Goal: Task Accomplishment & Management: Manage account settings

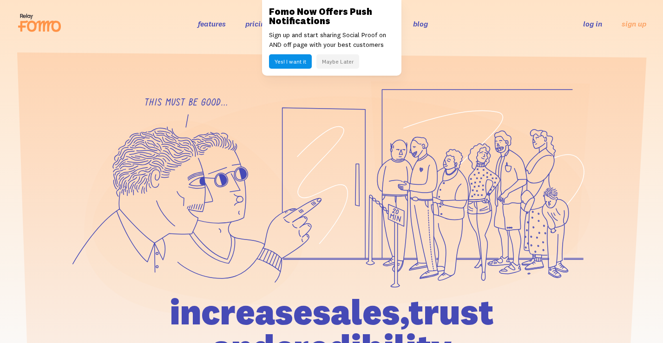
click at [333, 62] on button "Maybe Later" at bounding box center [337, 61] width 43 height 14
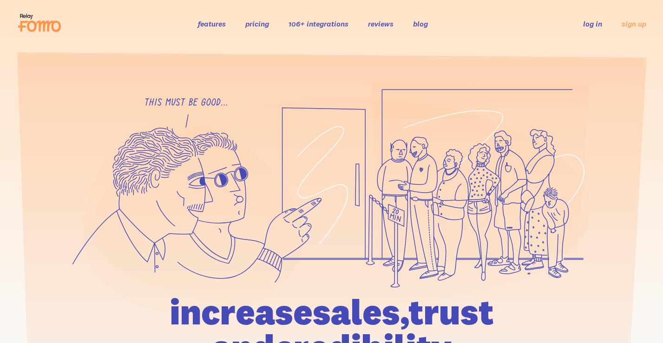
click at [596, 30] on div "features pricing 106+ integrations reviews blog log in sign up log in sign up" at bounding box center [331, 23] width 629 height 25
click at [596, 29] on li "log in" at bounding box center [592, 23] width 19 height 11
click at [583, 23] on link "log in" at bounding box center [592, 23] width 19 height 9
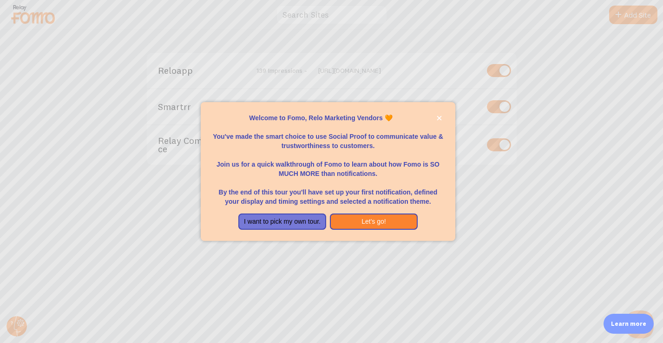
click at [191, 148] on div at bounding box center [331, 171] width 663 height 343
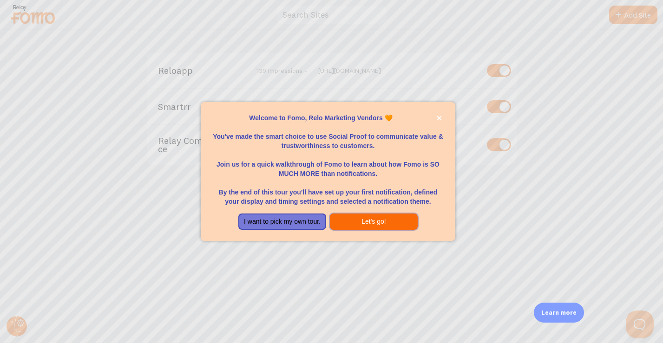
click at [360, 222] on button "Let's go!" at bounding box center [374, 222] width 88 height 17
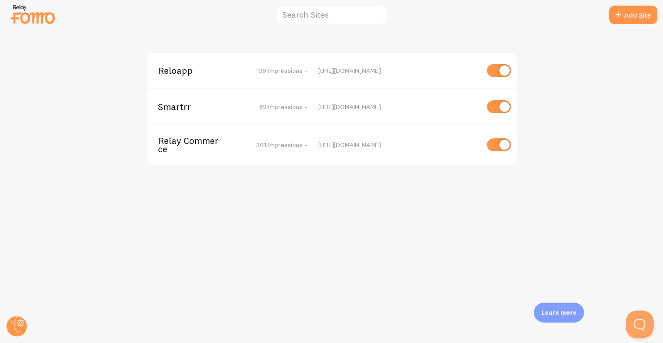
click at [253, 149] on div "Relay Commerce 301 Impressions -" at bounding box center [232, 145] width 149 height 17
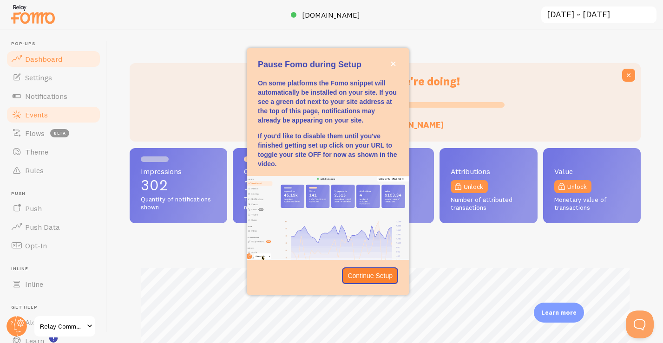
scroll to position [244, 511]
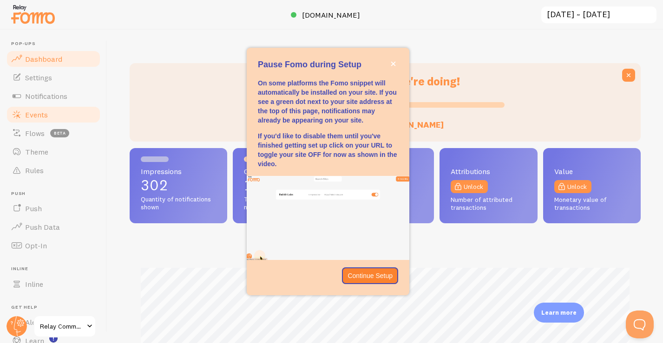
click at [34, 111] on span "Events" at bounding box center [36, 114] width 23 height 9
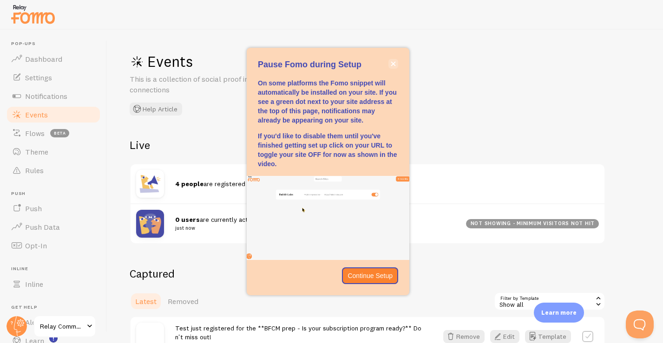
click at [392, 66] on icon "close," at bounding box center [393, 63] width 5 height 5
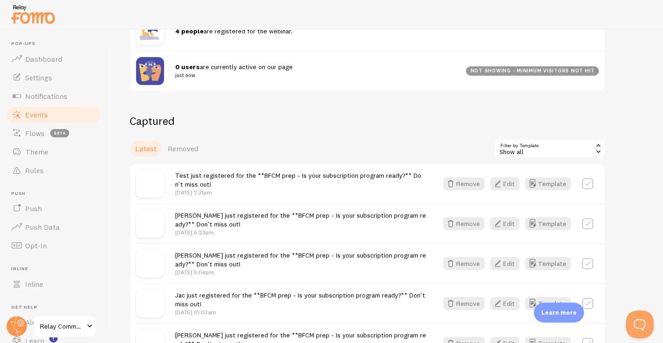
scroll to position [154, 0]
click at [505, 182] on button "Edit" at bounding box center [504, 183] width 29 height 13
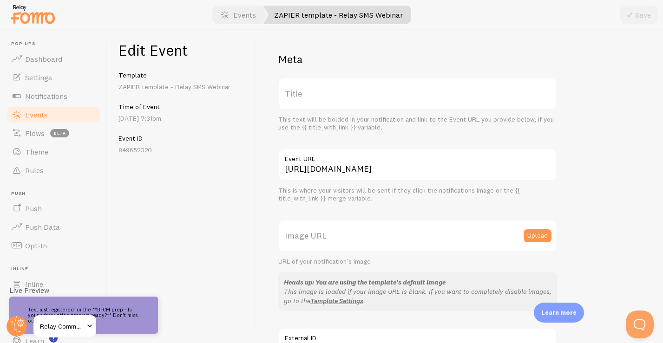
scroll to position [3, 0]
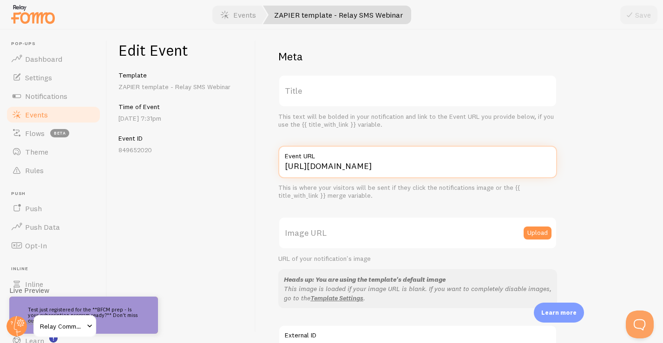
click at [392, 169] on input "[URL][DOMAIN_NAME]" at bounding box center [417, 162] width 279 height 33
paste input "optimize-your-holiday-offer-for-order-2-with-brightland"
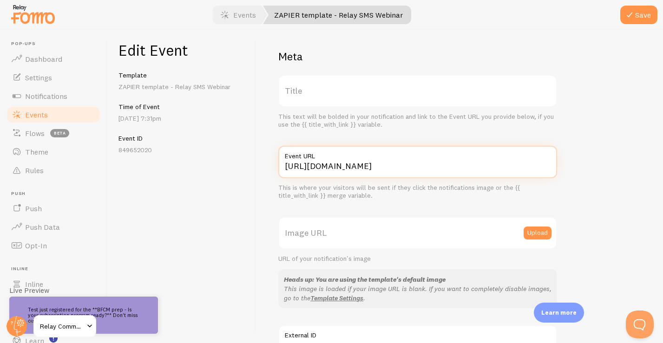
scroll to position [20, 0]
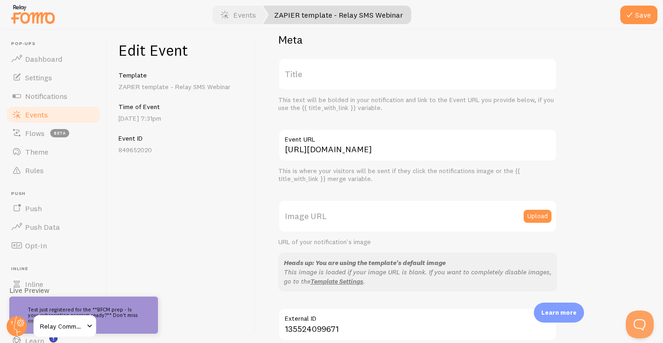
click at [436, 212] on label "Image URL" at bounding box center [417, 216] width 279 height 33
click at [436, 212] on input "Image URL" at bounding box center [417, 216] width 279 height 33
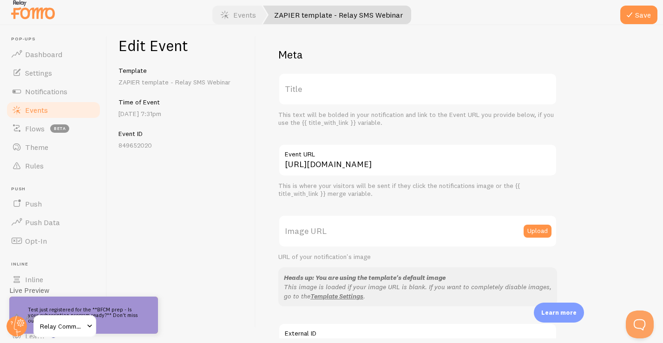
scroll to position [0, 0]
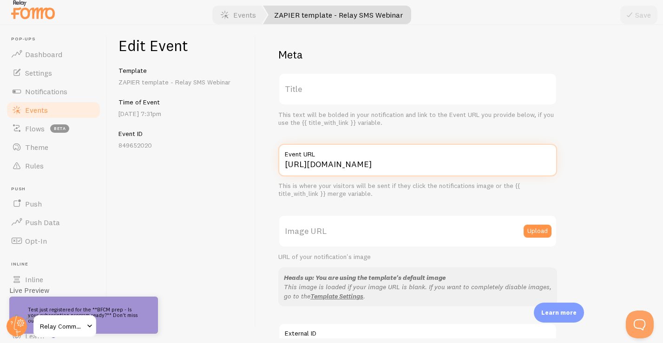
type input "[URL][DOMAIN_NAME]"
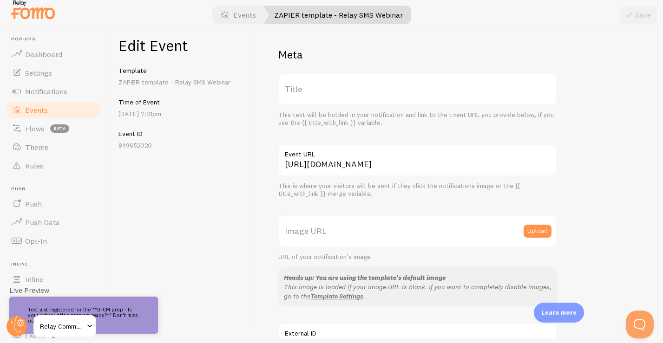
click at [480, 119] on div "This text will be bolded in your notification and link to the Event URL you pro…" at bounding box center [417, 119] width 279 height 16
click at [142, 105] on div "Time of Event [DATE] 7:31pm" at bounding box center [181, 108] width 126 height 20
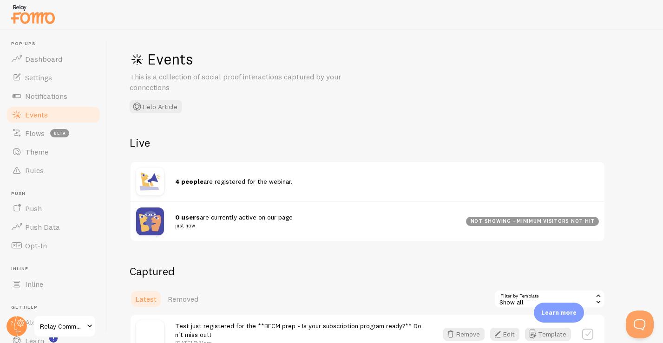
scroll to position [6, 0]
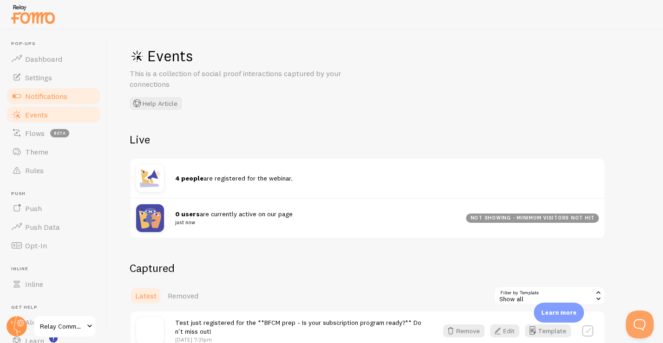
click at [56, 98] on span "Notifications" at bounding box center [46, 96] width 42 height 9
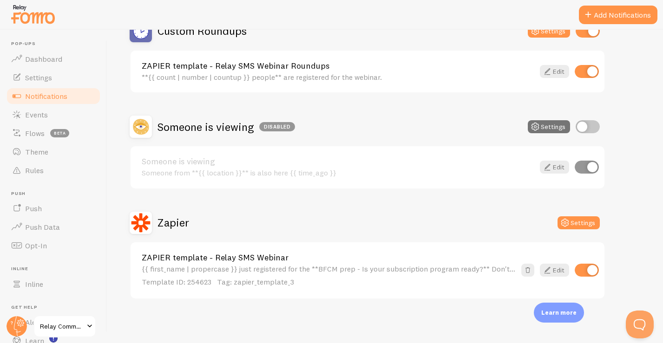
scroll to position [103, 0]
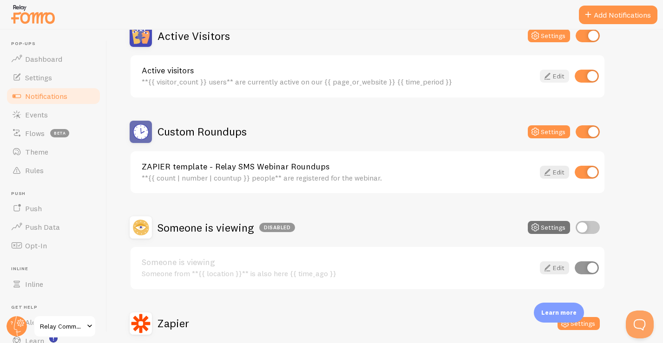
click at [559, 77] on link "Edit" at bounding box center [554, 76] width 29 height 13
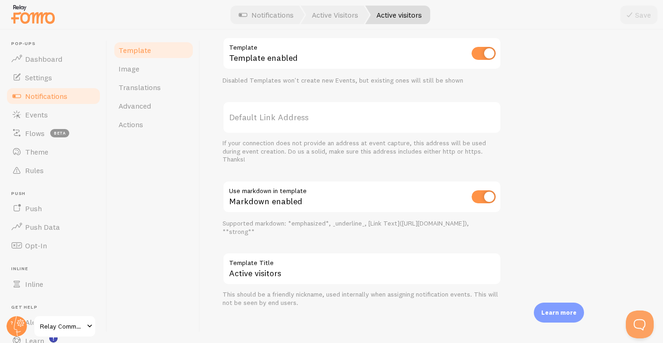
scroll to position [324, 0]
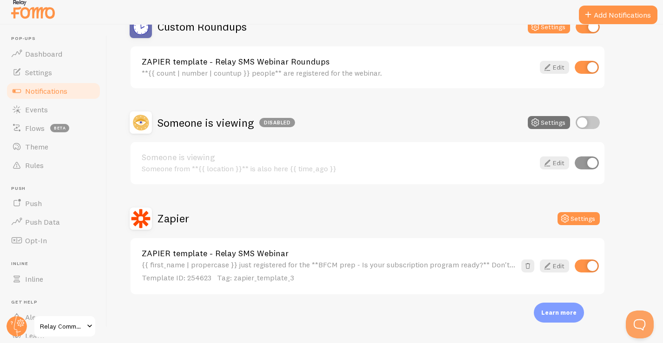
scroll to position [5, 0]
click at [554, 262] on link "Edit" at bounding box center [554, 266] width 29 height 13
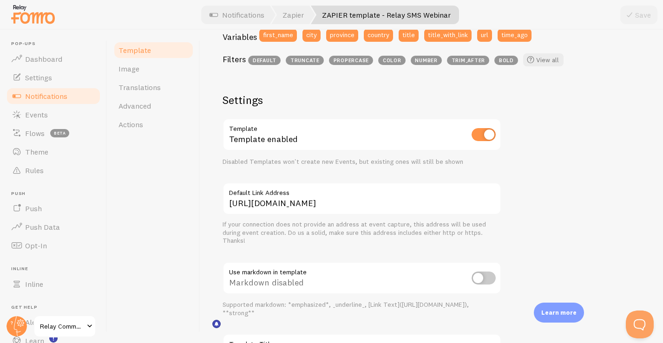
scroll to position [303, 0]
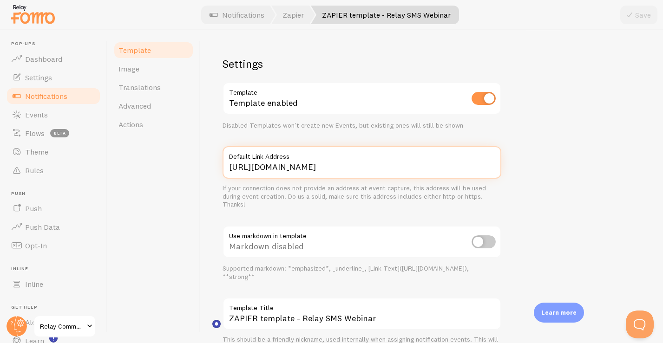
click at [415, 166] on input "[URL][DOMAIN_NAME]" at bounding box center [361, 162] width 279 height 33
paste input "[URL][DOMAIN_NAME]"
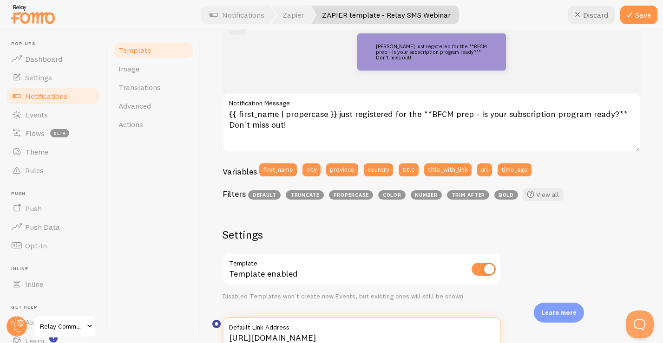
scroll to position [135, 0]
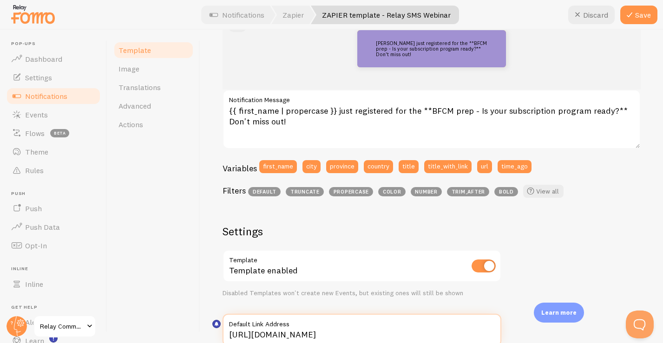
type input "[URL][DOMAIN_NAME]"
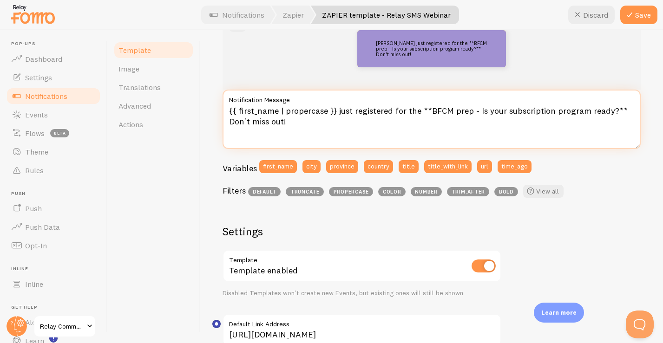
drag, startPoint x: 427, startPoint y: 110, endPoint x: 608, endPoint y: 113, distance: 180.7
click at [608, 113] on textarea "{{ first_name | propercase }} just registered for the **BFCM prep - Is your sub…" at bounding box center [431, 119] width 418 height 59
paste textarea "Optimize Your Holiday Offer for Order #2 with Brightland"
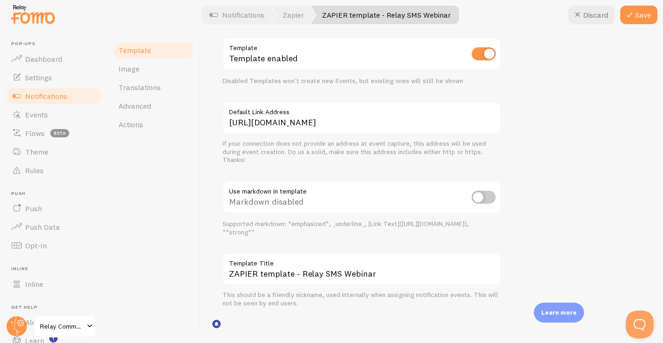
scroll to position [347, 0]
type textarea "{{ first_name | propercase }} just registered for the **Optimize Your Holiday O…"
click at [647, 14] on button "Save" at bounding box center [638, 15] width 37 height 19
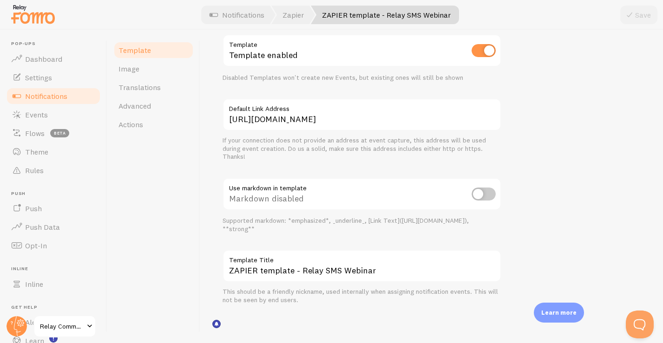
scroll to position [324, 0]
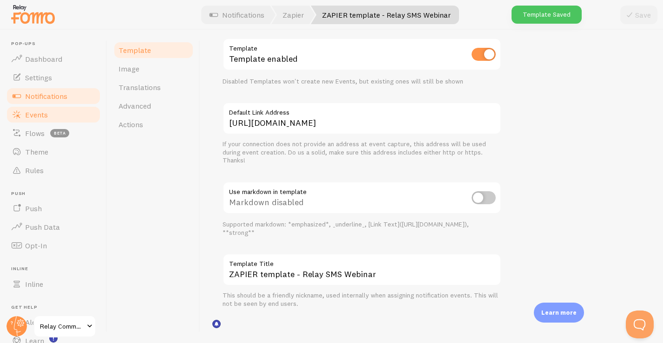
click at [49, 111] on link "Events" at bounding box center [54, 114] width 96 height 19
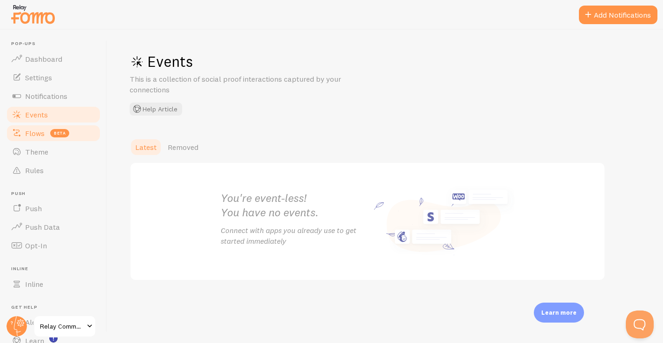
click at [34, 137] on span "Flows" at bounding box center [35, 133] width 20 height 9
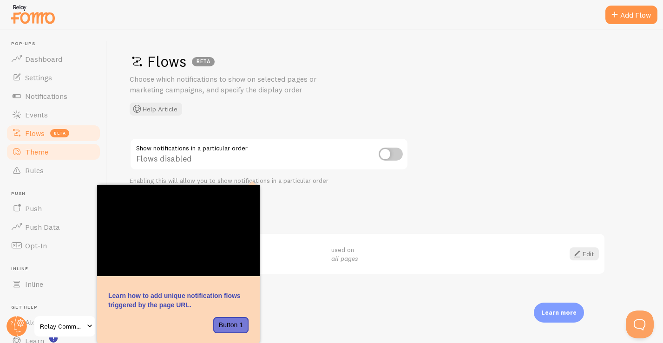
click at [33, 154] on span "Theme" at bounding box center [36, 151] width 23 height 9
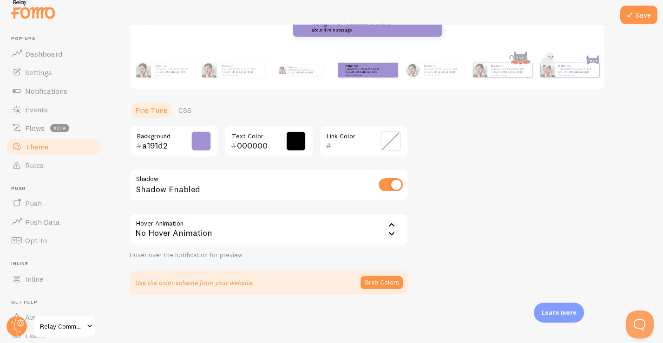
scroll to position [5, 0]
click at [38, 163] on span "Rules" at bounding box center [34, 165] width 19 height 9
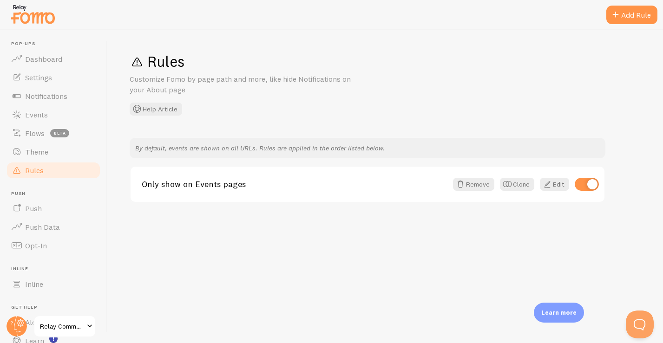
click at [70, 321] on span "Relay Commerce" at bounding box center [62, 326] width 44 height 11
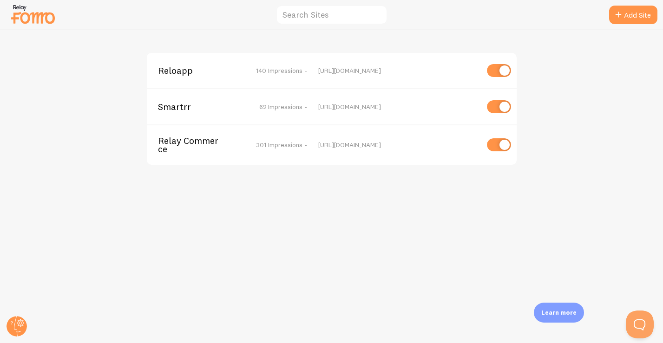
click at [271, 103] on span "62 Impressions -" at bounding box center [283, 107] width 48 height 8
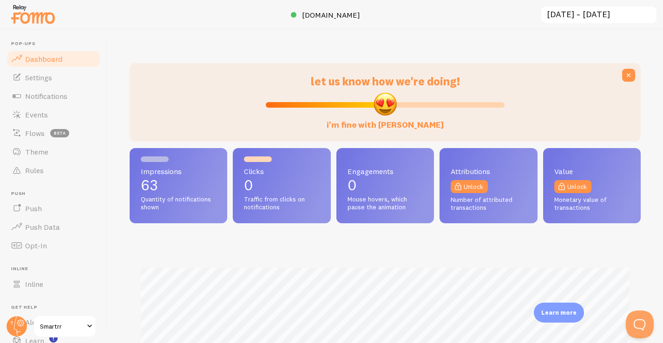
scroll to position [244, 511]
click at [40, 93] on span "Notifications" at bounding box center [46, 96] width 42 height 9
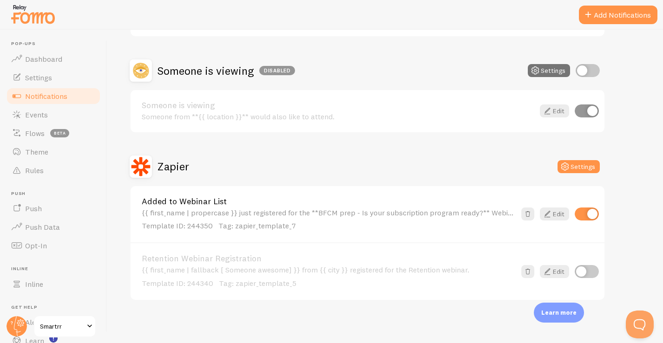
scroll to position [259, 0]
click at [554, 217] on link "Edit" at bounding box center [554, 214] width 29 height 13
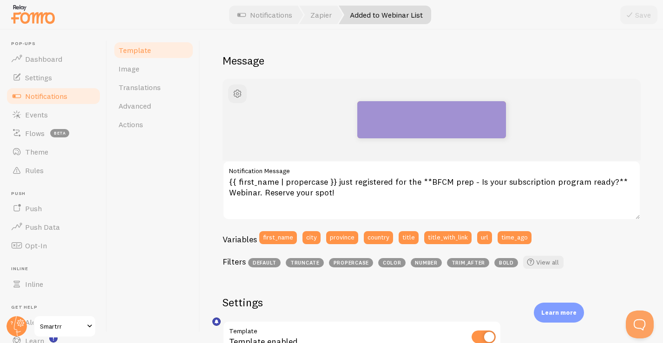
scroll to position [80, 0]
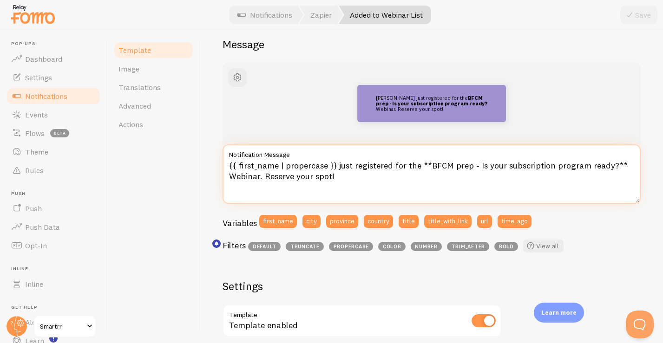
drag, startPoint x: 427, startPoint y: 164, endPoint x: 608, endPoint y: 166, distance: 180.2
click at [608, 166] on textarea "{{ first_name | propercase }} just registered for the **BFCM prep - Is your sub…" at bounding box center [431, 173] width 418 height 59
paste textarea "Optimize Your Holiday Offer for Order #2 with Brightland"
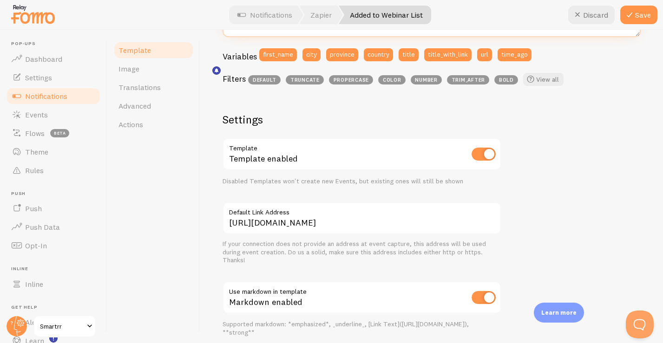
scroll to position [254, 0]
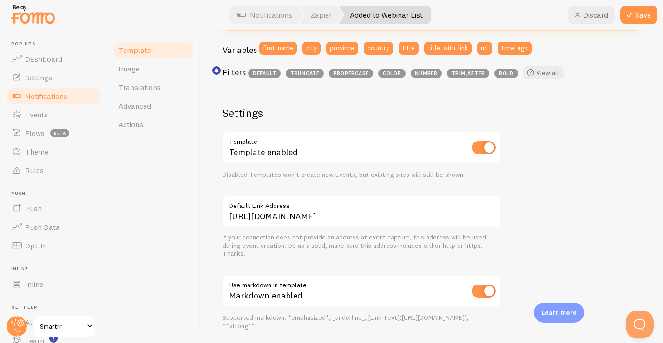
type textarea "{{ first_name | propercase }} just registered for the **Optimize Your Holiday O…"
click at [448, 209] on label "Default Link Address" at bounding box center [361, 204] width 279 height 16
click at [448, 209] on input "[URL][DOMAIN_NAME]" at bounding box center [361, 212] width 279 height 33
click at [448, 209] on label "Default Link Address" at bounding box center [361, 204] width 279 height 16
click at [448, 209] on input "[URL][DOMAIN_NAME]" at bounding box center [361, 212] width 279 height 33
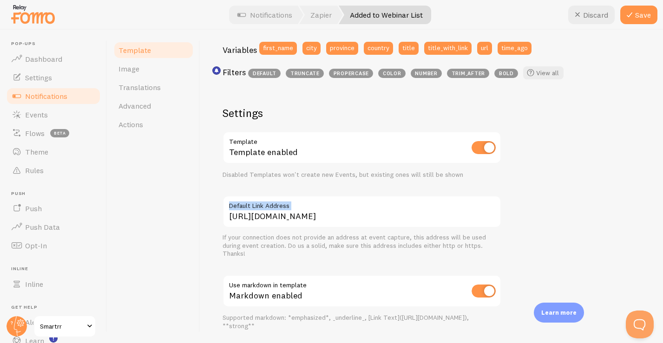
click at [448, 209] on label "Default Link Address" at bounding box center [361, 204] width 279 height 16
click at [448, 209] on input "[URL][DOMAIN_NAME]" at bounding box center [361, 212] width 279 height 33
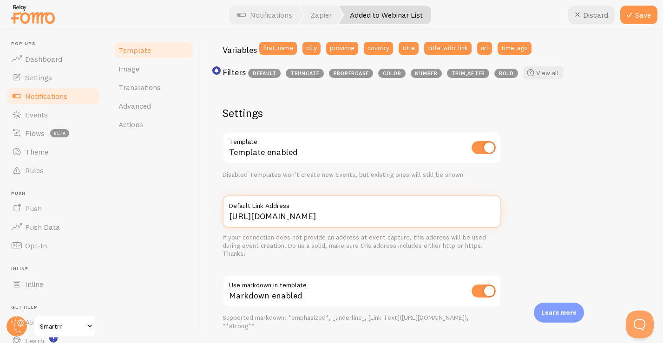
click at [370, 219] on input "[URL][DOMAIN_NAME]" at bounding box center [361, 212] width 279 height 33
paste input "optimize-your-holiday-offer-for-order-2-with-brightland"
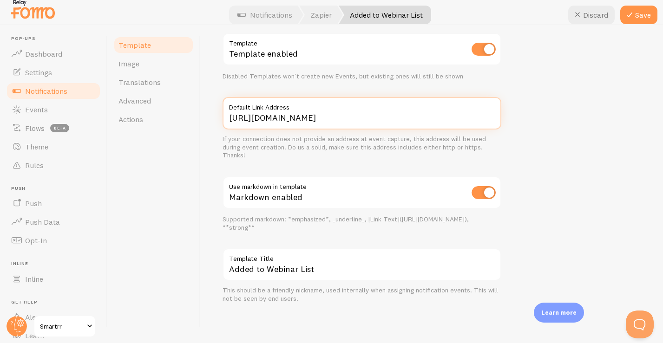
scroll to position [5, 0]
type input "[URL][DOMAIN_NAME]"
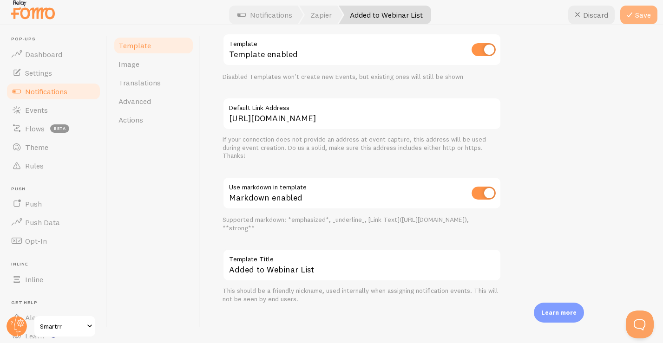
click at [639, 17] on button "Save" at bounding box center [638, 15] width 37 height 19
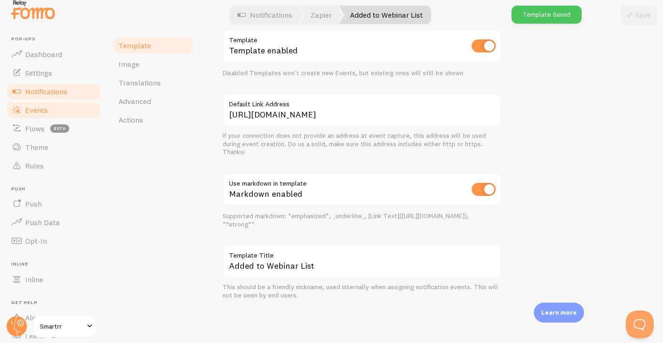
click at [62, 111] on link "Events" at bounding box center [54, 110] width 96 height 19
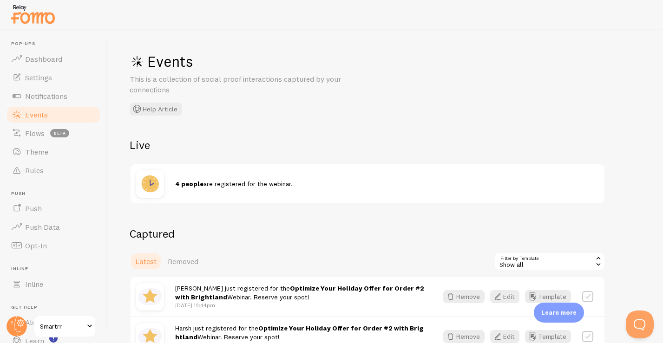
click at [75, 325] on span "Smartrr" at bounding box center [62, 326] width 44 height 11
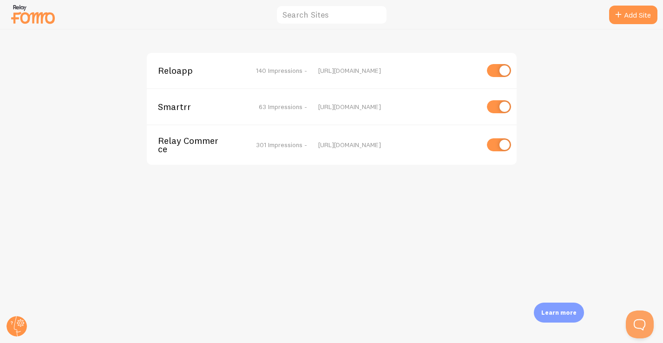
click at [301, 81] on div "Reloapp 140 Impressions - [URL][DOMAIN_NAME]" at bounding box center [332, 70] width 370 height 35
click at [301, 72] on span "140 Impressions -" at bounding box center [281, 70] width 51 height 8
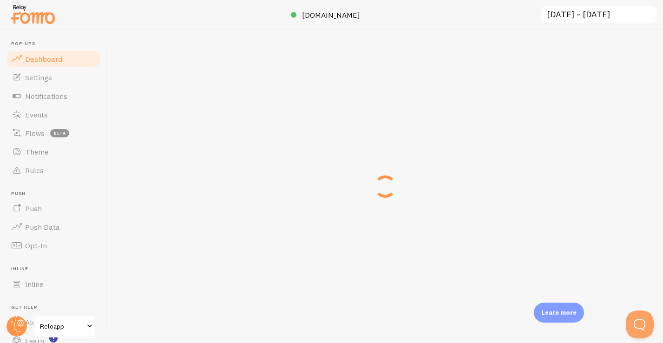
click at [301, 72] on div "[DOMAIN_NAME] [DATE] ~ [DATE] previous 7 days previous 30 days « ‹ » › [DATE] S…" at bounding box center [385, 187] width 556 height 314
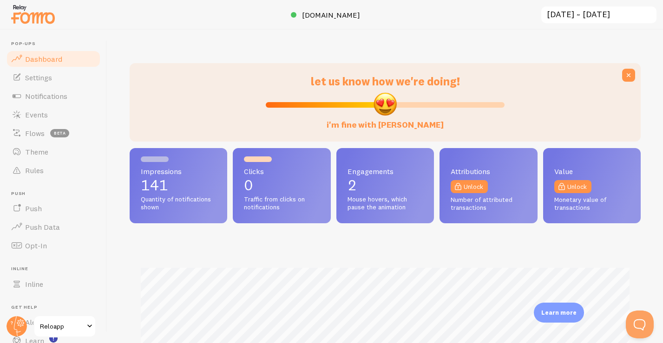
scroll to position [244, 511]
click at [54, 96] on span "Notifications" at bounding box center [46, 96] width 42 height 9
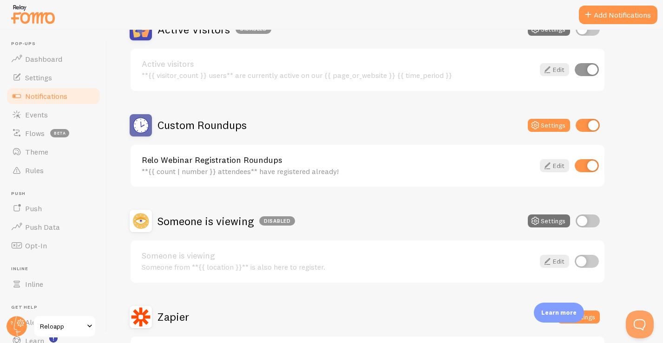
scroll to position [116, 0]
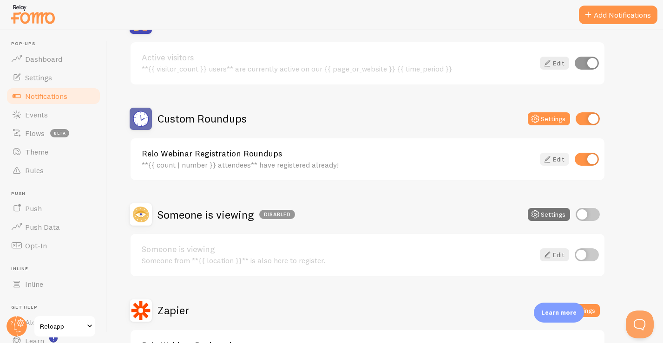
click at [549, 159] on icon at bounding box center [547, 159] width 11 height 11
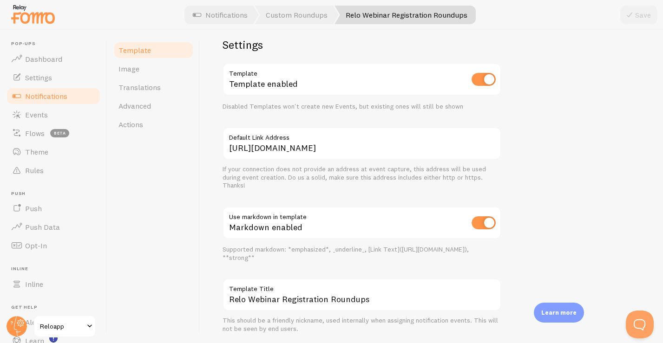
scroll to position [326, 0]
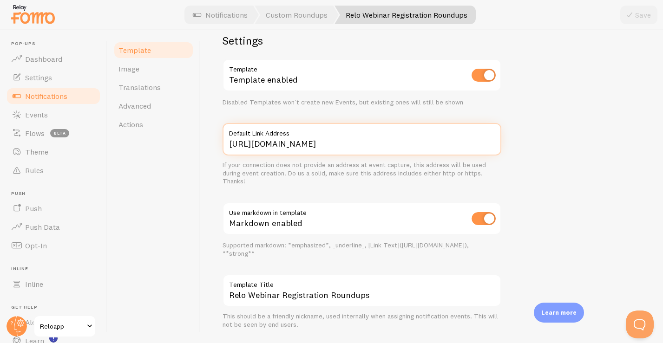
click at [478, 142] on input "[URL][DOMAIN_NAME]" at bounding box center [361, 139] width 279 height 33
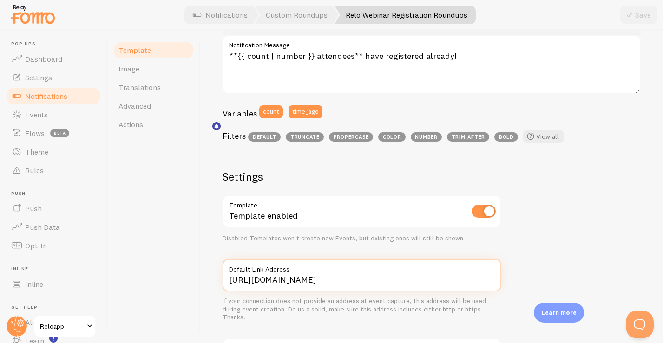
scroll to position [198, 0]
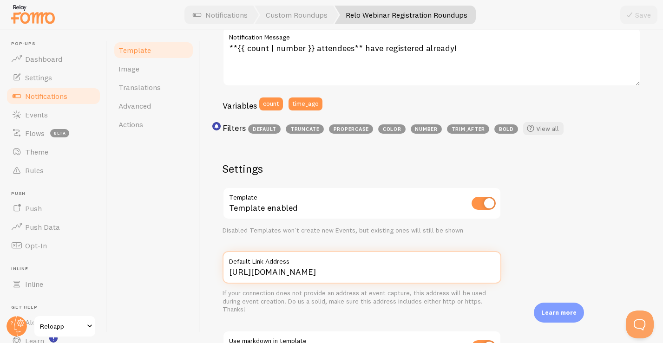
paste input "optimize-your-holiday-offer-for-order-2-with-brightland"
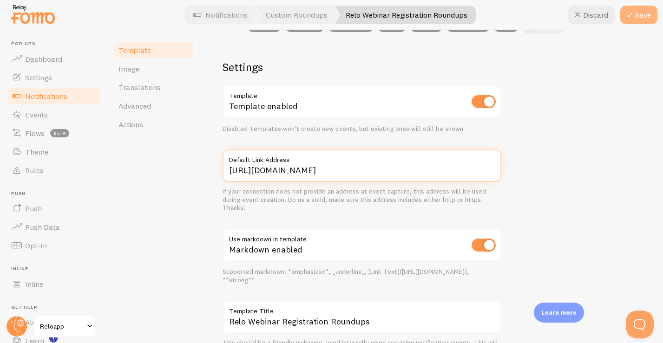
type input "[URL][DOMAIN_NAME]"
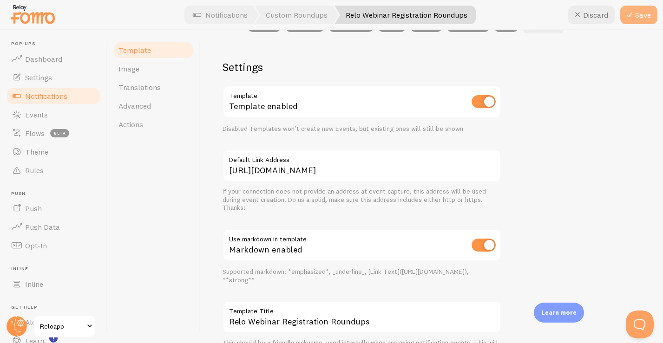
click at [643, 8] on button "Save" at bounding box center [638, 15] width 37 height 19
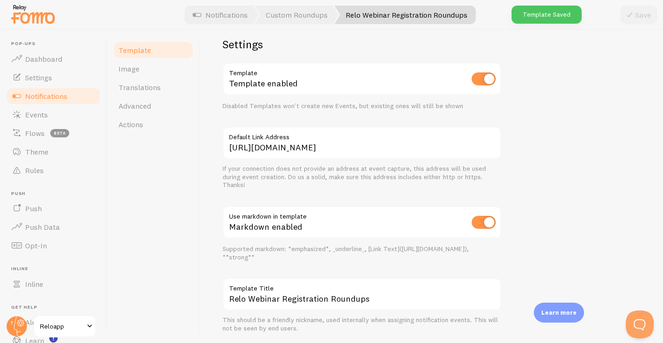
click at [62, 100] on span "Notifications" at bounding box center [46, 96] width 42 height 9
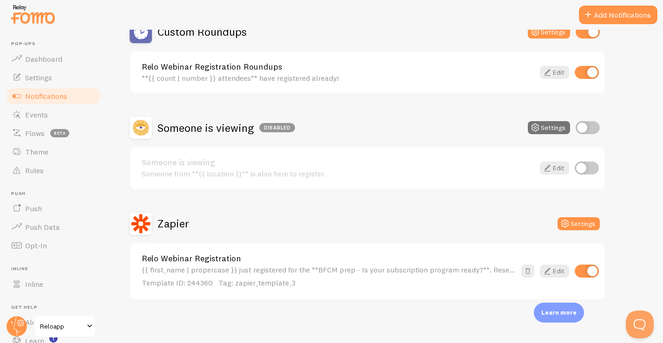
scroll to position [3, 0]
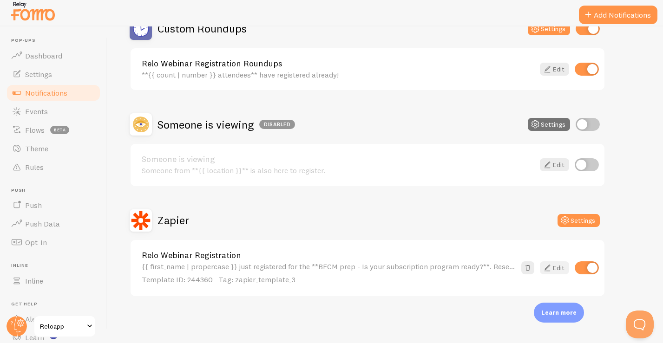
click at [557, 264] on link "Edit" at bounding box center [554, 268] width 29 height 13
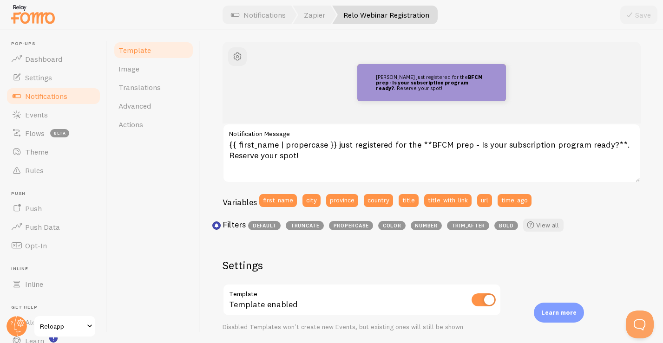
scroll to position [102, 0]
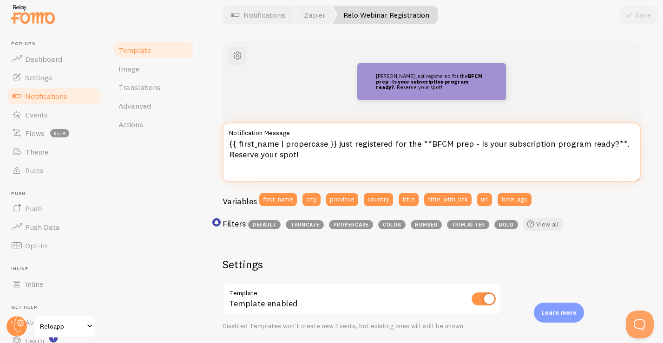
click at [449, 166] on textarea "{{ first_name | propercase }} just registered for the **BFCM prep - Is your sub…" at bounding box center [431, 152] width 418 height 59
click at [426, 143] on textarea "{{ first_name | propercase }} just registered for the **BFCM prep - Is your sub…" at bounding box center [431, 152] width 418 height 59
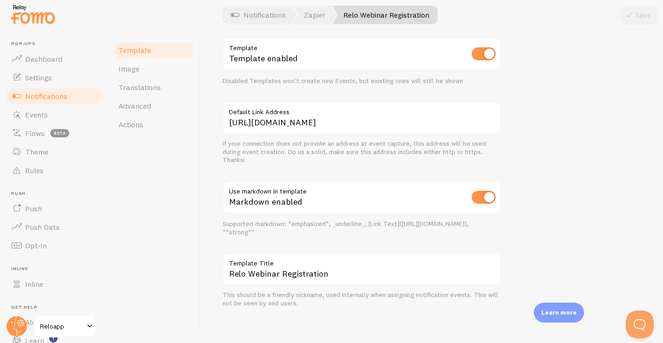
scroll to position [347, 0]
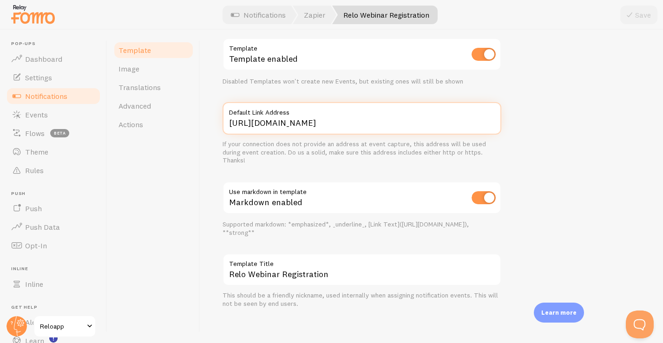
click at [439, 120] on input "[URL][DOMAIN_NAME]" at bounding box center [361, 118] width 279 height 33
paste input "optimize-your-holiday-offer-for-order-2-with-brightland"
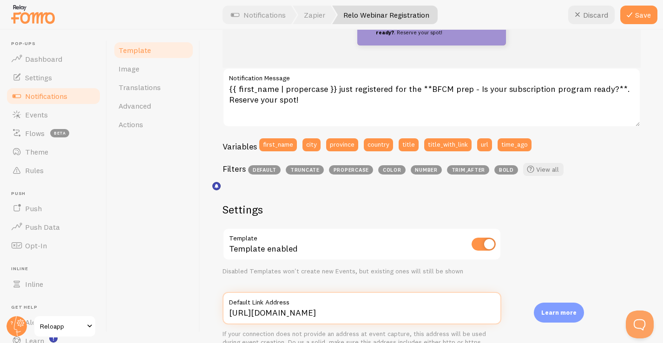
scroll to position [138, 0]
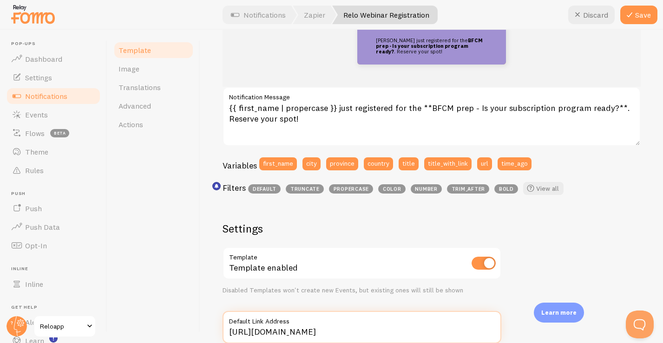
type input "[URL][DOMAIN_NAME]"
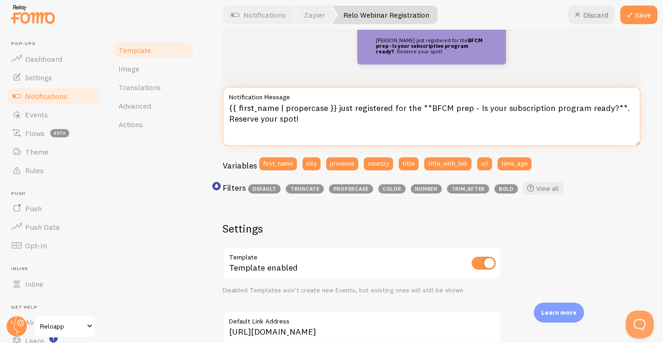
drag, startPoint x: 427, startPoint y: 105, endPoint x: 606, endPoint y: 111, distance: 178.9
click at [606, 111] on textarea "{{ first_name | propercase }} just registered for the **BFCM prep - Is your sub…" at bounding box center [431, 116] width 418 height 59
paste textarea "Optimize Your Holiday Offer for Order #2 with Brightland"
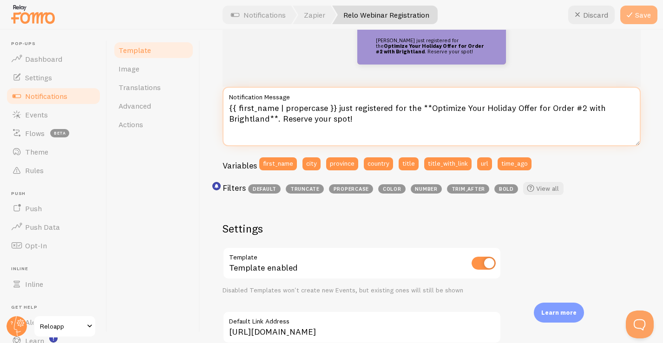
type textarea "{{ first_name | propercase }} just registered for the **Optimize Your Holiday O…"
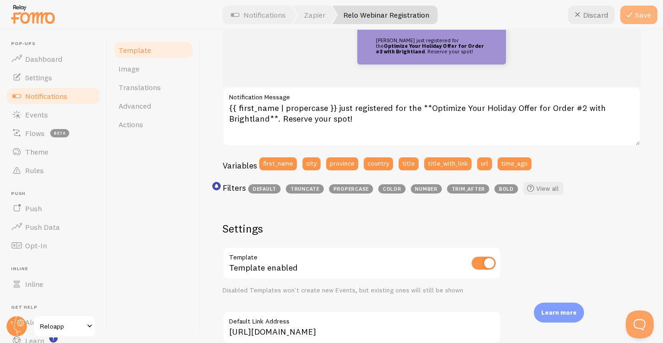
click at [641, 9] on button "Save" at bounding box center [638, 15] width 37 height 19
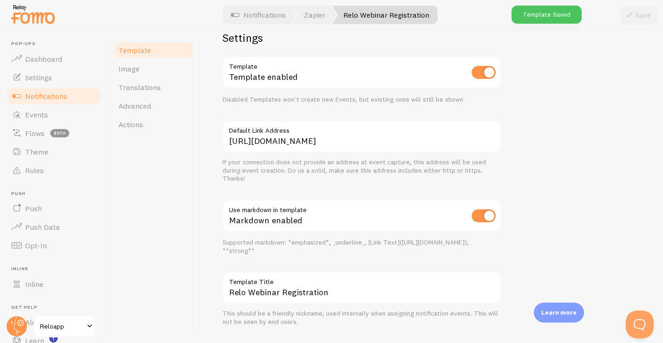
scroll to position [307, 0]
click at [70, 328] on span "Reloapp" at bounding box center [62, 326] width 44 height 11
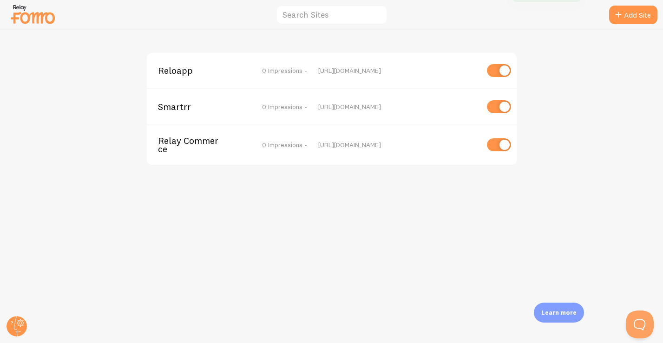
click at [233, 111] on div "Smartrr 0 Impressions - [URL][DOMAIN_NAME]" at bounding box center [332, 106] width 370 height 36
click at [233, 111] on div "Smartrr 63 Impressions - [URL][DOMAIN_NAME]" at bounding box center [332, 106] width 370 height 36
click at [190, 110] on span "Smartrr" at bounding box center [195, 107] width 75 height 8
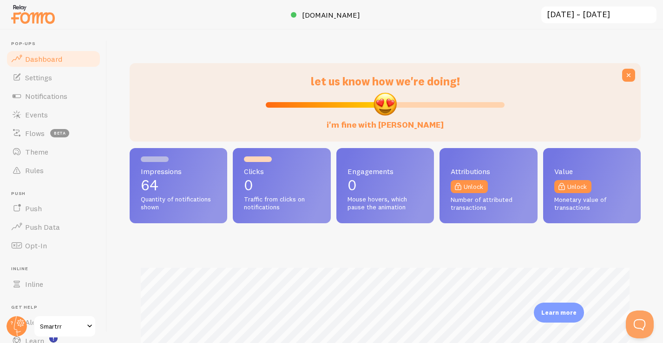
scroll to position [244, 511]
click at [57, 96] on span "Notifications" at bounding box center [46, 96] width 42 height 9
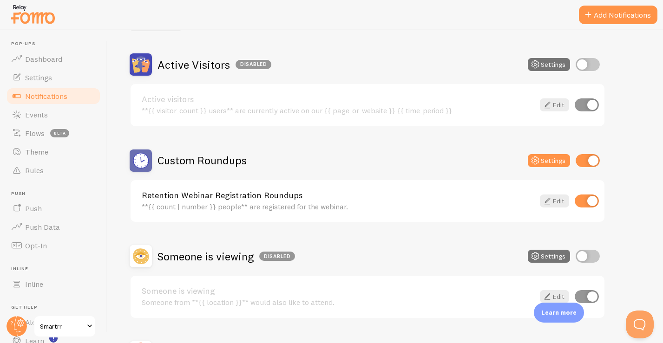
scroll to position [86, 0]
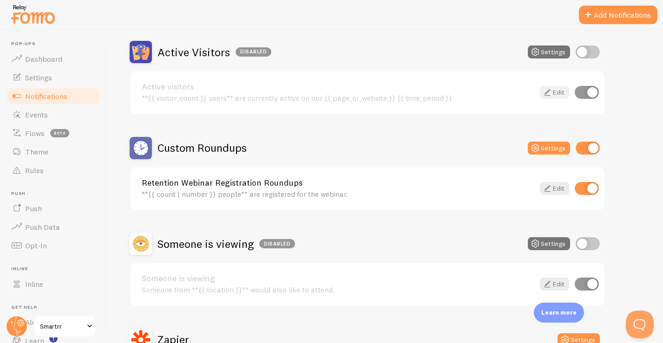
click at [557, 96] on link "Edit" at bounding box center [554, 92] width 29 height 13
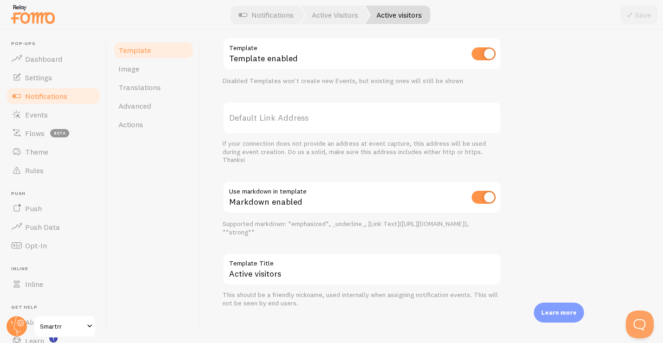
scroll to position [324, 0]
click at [132, 70] on span "Image" at bounding box center [128, 68] width 21 height 9
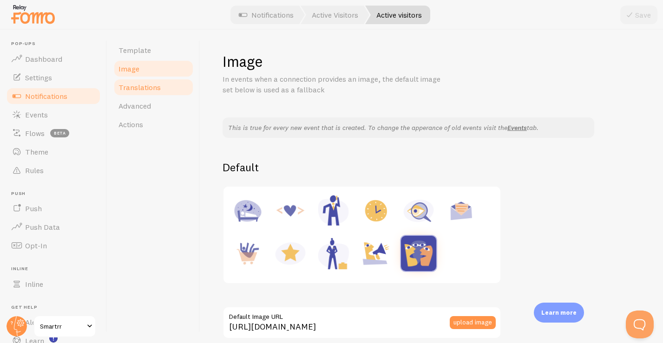
click at [151, 86] on span "Translations" at bounding box center [139, 87] width 42 height 9
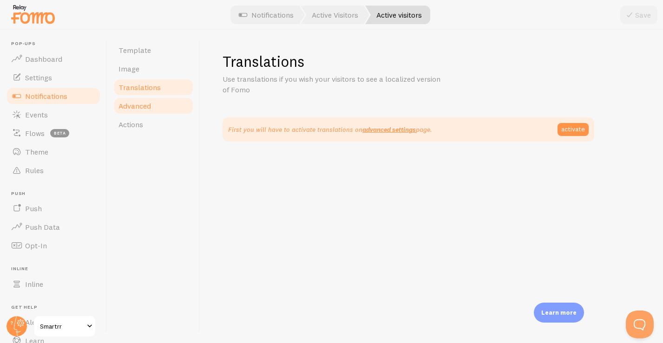
click at [150, 101] on link "Advanced" at bounding box center [153, 106] width 81 height 19
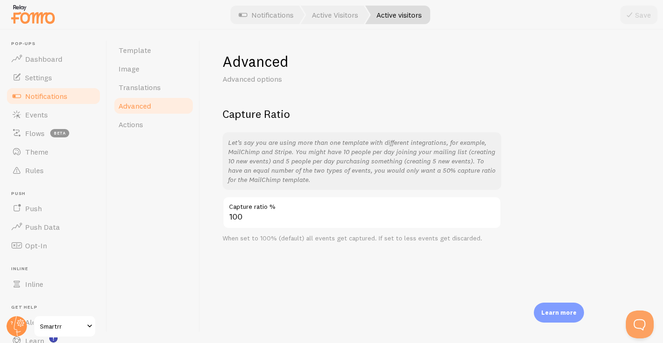
click at [37, 98] on span "Notifications" at bounding box center [46, 96] width 42 height 9
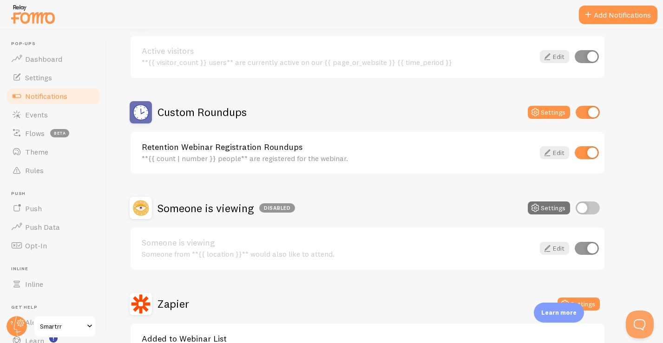
scroll to position [134, 0]
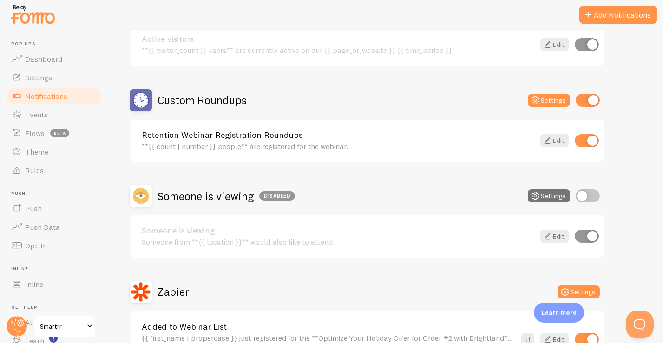
click at [400, 126] on div "Retention Webinar Registration Roundups **{{ count | number }} people** are reg…" at bounding box center [368, 141] width 474 height 42
click at [543, 140] on icon at bounding box center [547, 140] width 11 height 11
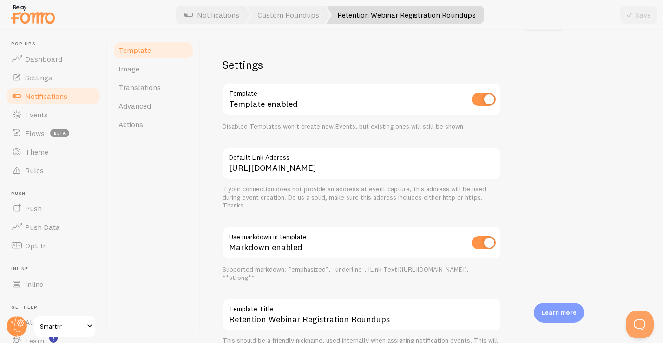
scroll to position [312, 0]
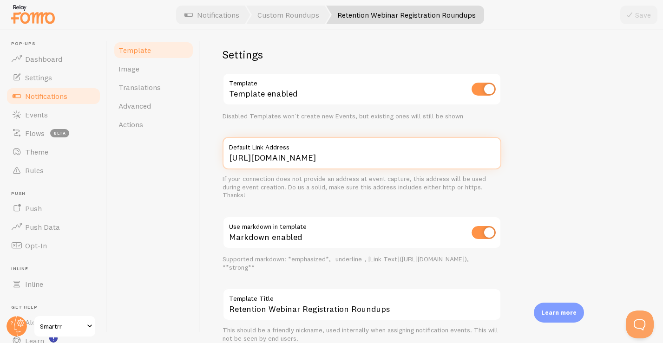
click at [461, 157] on input "[URL][DOMAIN_NAME]" at bounding box center [361, 153] width 279 height 33
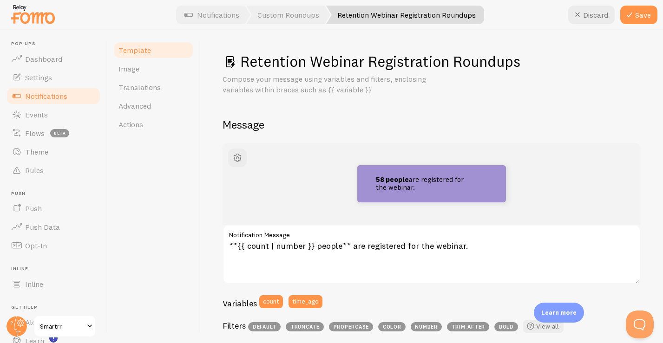
scroll to position [312, 0]
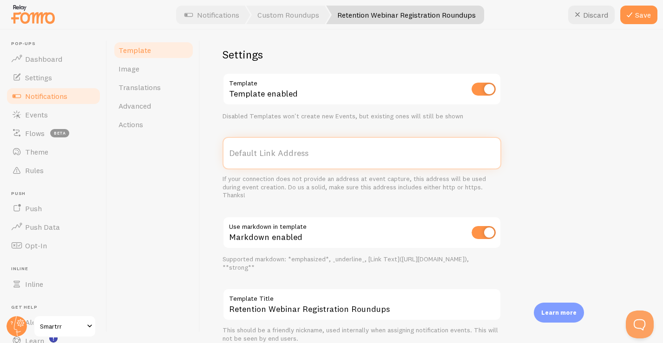
paste input "[URL][DOMAIN_NAME]"
type input "[URL][DOMAIN_NAME]"
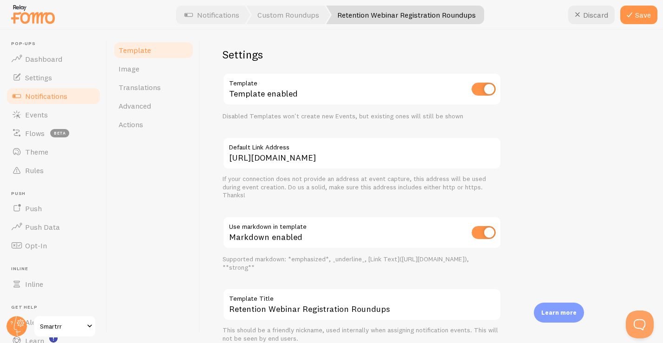
click at [538, 186] on div "58 people are registered for the webinar. **{{ count | number }} people** are r…" at bounding box center [431, 87] width 418 height 512
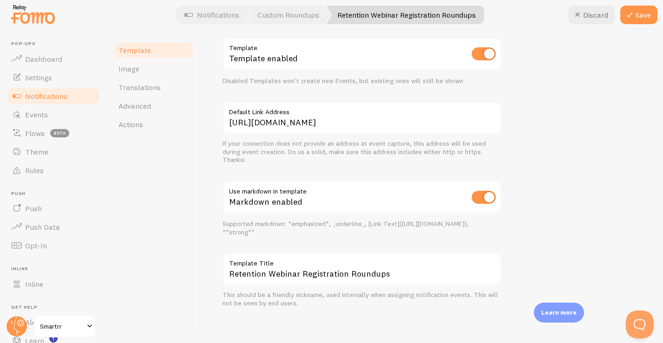
scroll to position [347, 0]
click at [640, 16] on button "Save" at bounding box center [638, 15] width 37 height 19
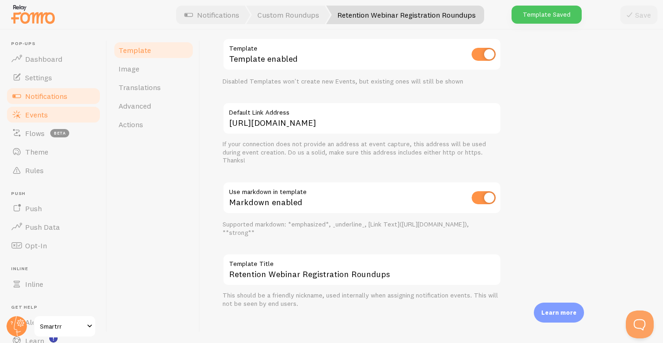
click at [65, 115] on link "Events" at bounding box center [54, 114] width 96 height 19
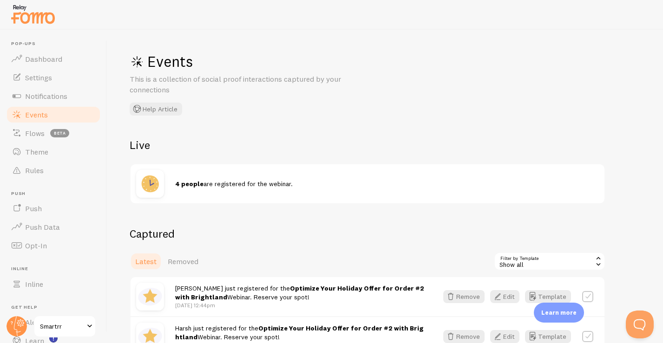
click at [67, 325] on span "Smartrr" at bounding box center [62, 326] width 44 height 11
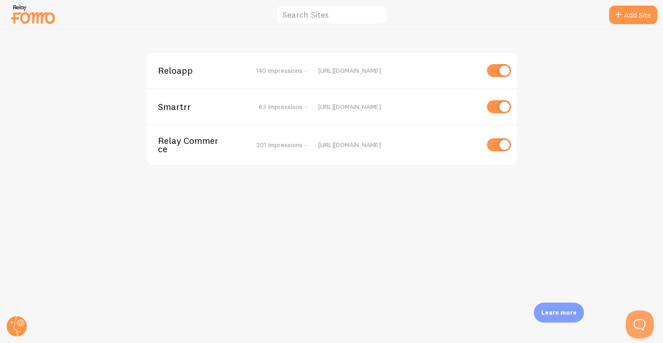
click at [203, 154] on div "Relay Commerce 301 Impressions - https://relaycommerce.io" at bounding box center [332, 144] width 370 height 40
click at [203, 144] on span "Relay Commerce" at bounding box center [195, 145] width 75 height 17
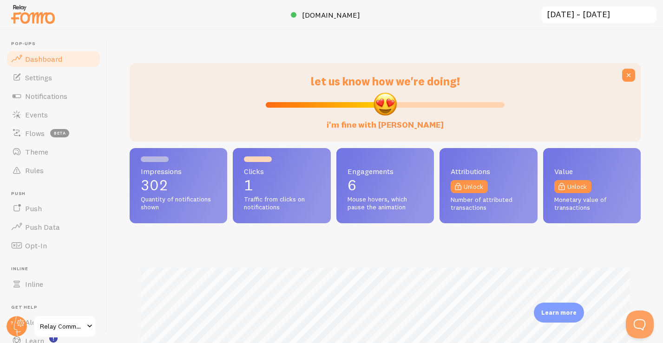
scroll to position [244, 511]
click at [55, 97] on span "Notifications" at bounding box center [46, 96] width 42 height 9
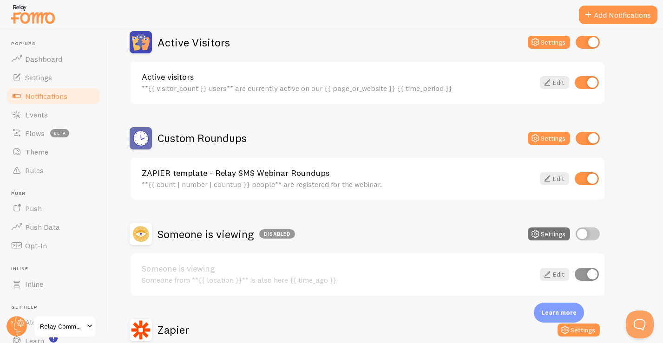
scroll to position [93, 0]
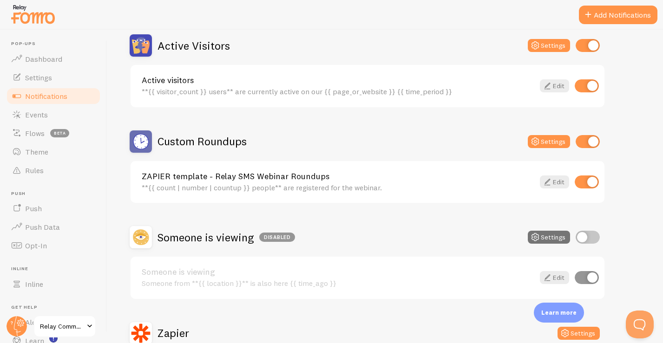
click at [398, 99] on div "Active visitors **{{ visitor_count }} users** are currently active on our {{ pa…" at bounding box center [368, 86] width 474 height 42
click at [558, 85] on link "Edit" at bounding box center [554, 85] width 29 height 13
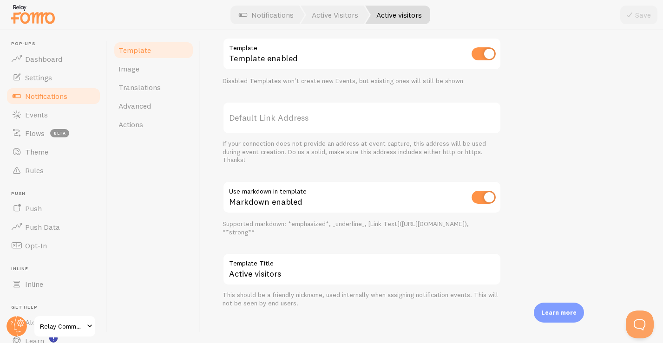
scroll to position [324, 0]
click at [49, 102] on link "Notifications" at bounding box center [54, 96] width 96 height 19
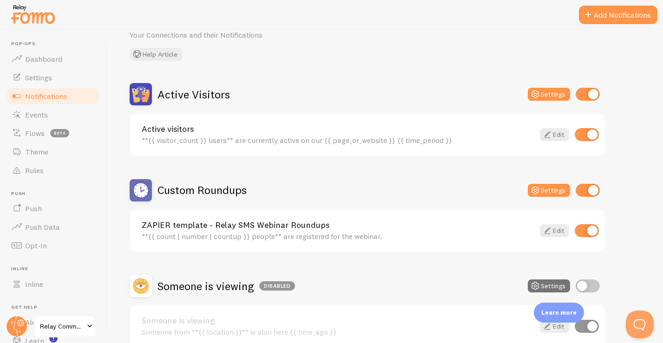
scroll to position [70, 0]
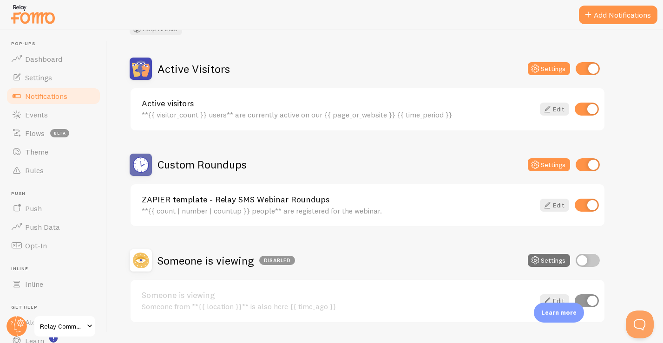
click at [339, 199] on link "ZAPIER template - Relay SMS Webinar Roundups" at bounding box center [338, 200] width 392 height 8
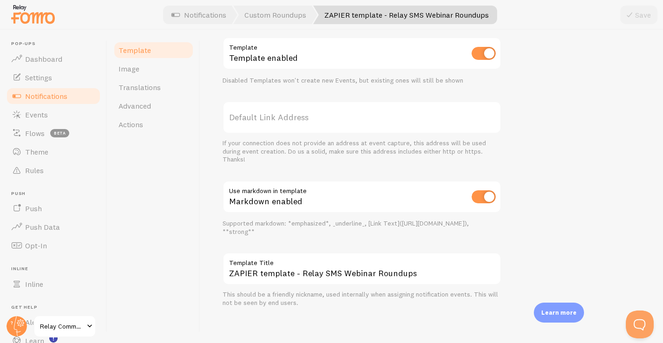
scroll to position [347, 0]
click at [333, 120] on label "Default Link Address" at bounding box center [361, 118] width 279 height 33
click at [333, 120] on input "Default Link Address" at bounding box center [361, 118] width 279 height 33
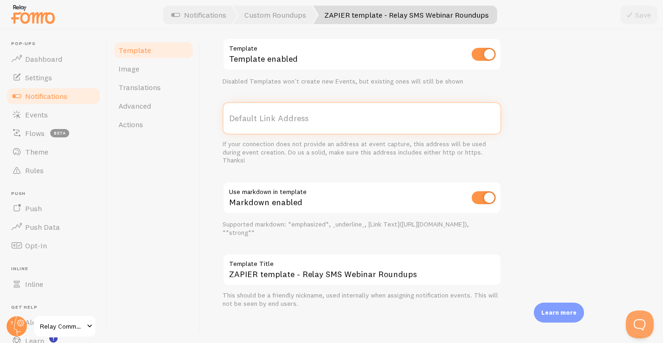
paste input "[URL][DOMAIN_NAME]"
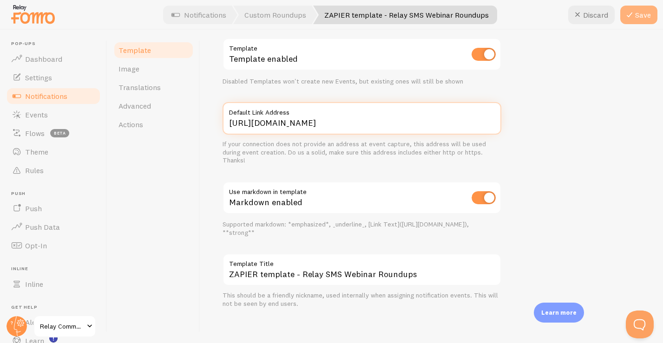
type input "[URL][DOMAIN_NAME]"
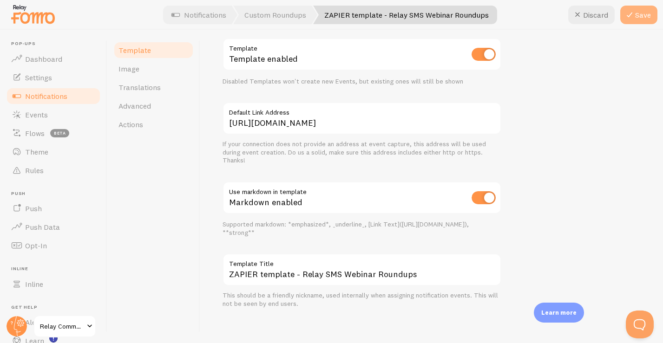
click at [641, 20] on button "Save" at bounding box center [638, 15] width 37 height 19
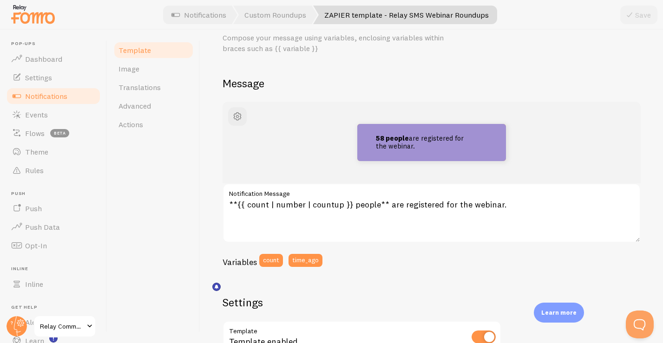
scroll to position [13, 0]
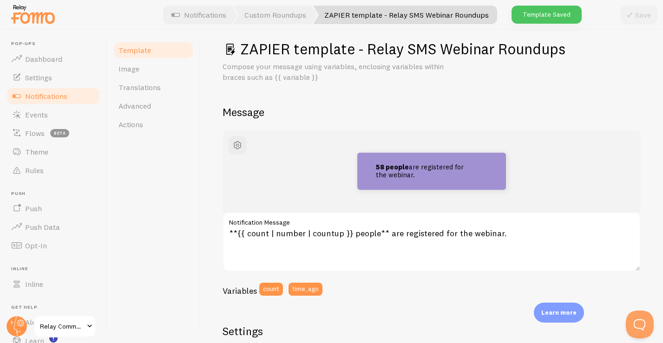
click at [65, 100] on span "Notifications" at bounding box center [46, 96] width 42 height 9
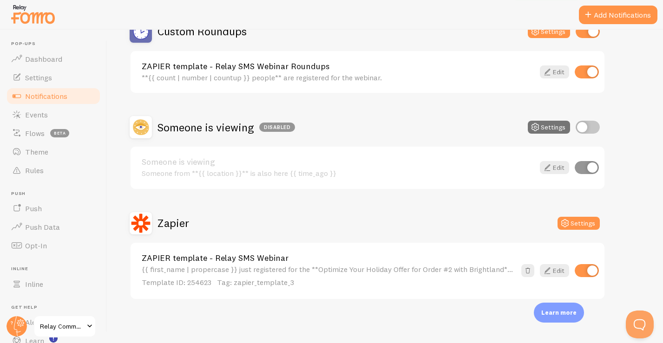
scroll to position [203, 0]
click at [516, 170] on div "Someone from **{{ location }}** is also here {{ time_ago }}" at bounding box center [338, 174] width 392 height 8
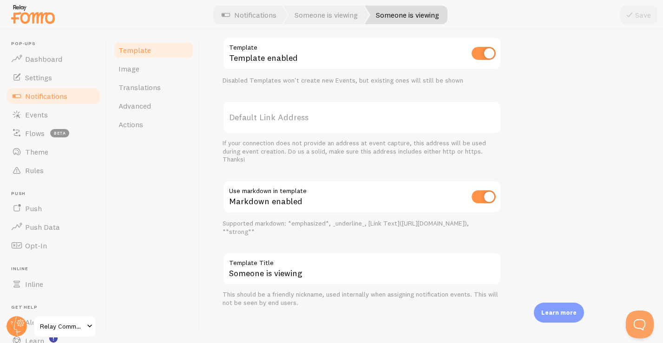
scroll to position [324, 0]
click at [35, 112] on span "Events" at bounding box center [36, 114] width 23 height 9
